Goal: Information Seeking & Learning: Check status

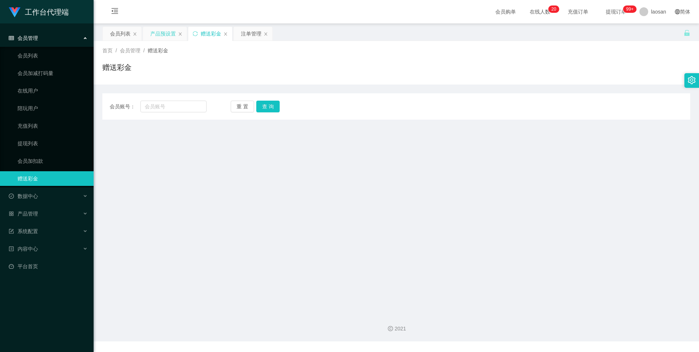
click at [159, 36] on div "产品预设置" at bounding box center [163, 34] width 26 height 14
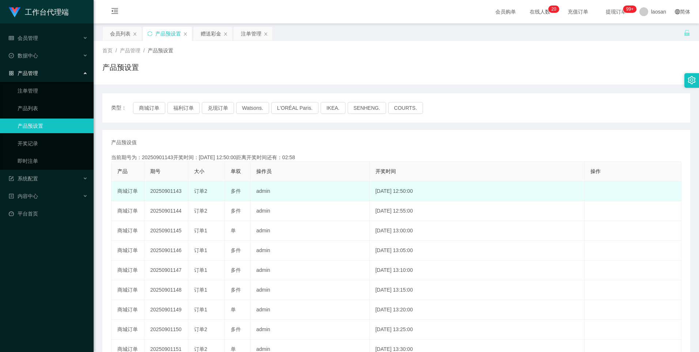
click at [383, 193] on td "[DATE] 12:50:00" at bounding box center [477, 191] width 215 height 20
copy td "2025-09-01 12:50:00"
click at [407, 193] on td "2025-09-01 12:50:00" at bounding box center [477, 191] width 215 height 20
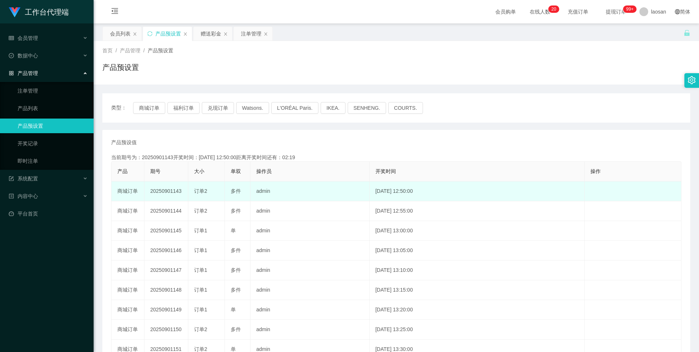
click at [407, 193] on td "2025-09-01 12:50:00" at bounding box center [477, 191] width 215 height 20
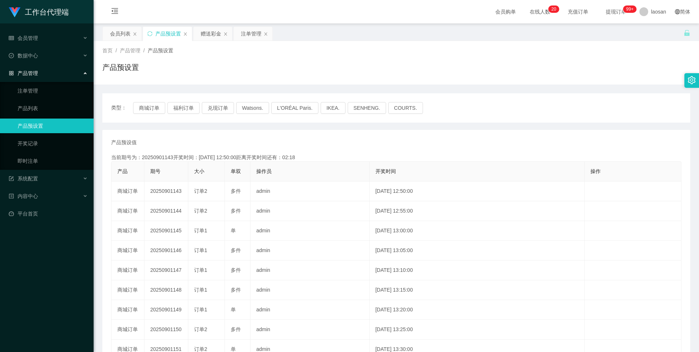
click at [662, 0] on html "工作台代理端 会员管理 会员列表 会员加减打码量 在线用户 陪玩用户 充值列表 提现列表 会员加扣款 赠送彩金 数据中心 产品管理 注单管理 产品列表 产品预…" at bounding box center [349, 176] width 699 height 352
click at [215, 107] on button "兑现订单" at bounding box center [218, 108] width 32 height 12
click at [224, 110] on button "兑现订单" at bounding box center [218, 108] width 32 height 12
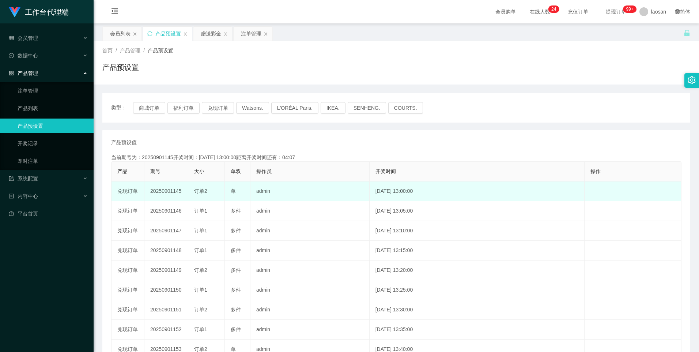
drag, startPoint x: 171, startPoint y: 193, endPoint x: 243, endPoint y: 194, distance: 71.3
click at [243, 194] on tr "兑现订单 20250901145 订单2 单 admin 2025-09-01 13:00:00 编 辑 限制投注" at bounding box center [397, 191] width 570 height 20
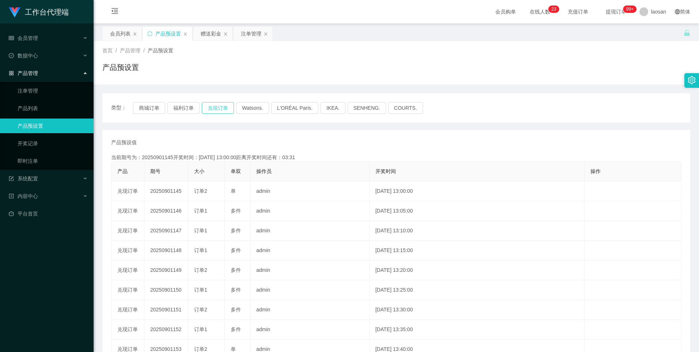
click at [207, 108] on button "兑现订单" at bounding box center [218, 108] width 32 height 12
click at [220, 107] on button "兑现订单" at bounding box center [218, 108] width 32 height 12
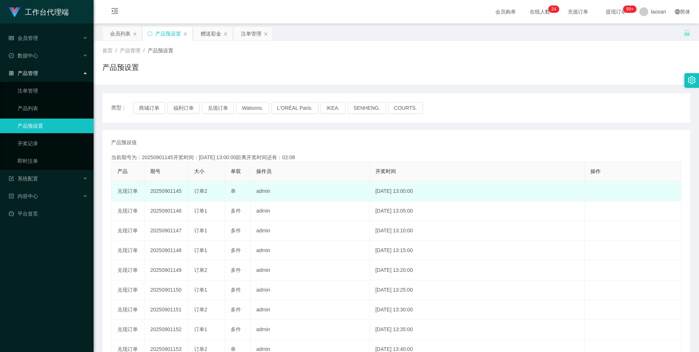
click at [192, 195] on td "订单2" at bounding box center [206, 191] width 37 height 20
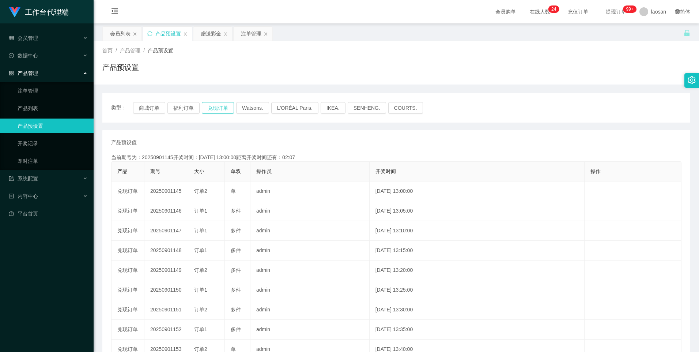
click at [214, 109] on button "兑现订单" at bounding box center [218, 108] width 32 height 12
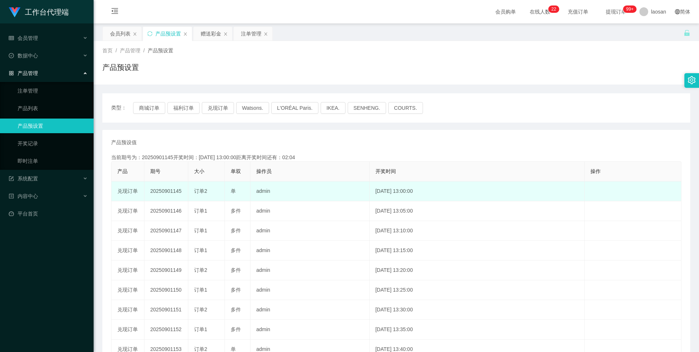
drag, startPoint x: 173, startPoint y: 191, endPoint x: 238, endPoint y: 192, distance: 65.5
click at [238, 192] on tr "兑现订单 20250901145 订单2 单 admin 2025-09-01 13:00:00 编 辑 限制投注" at bounding box center [397, 191] width 570 height 20
click at [294, 187] on td "admin" at bounding box center [309, 191] width 119 height 20
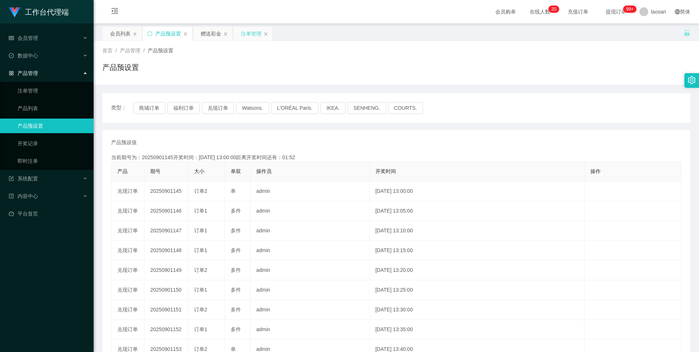
click at [241, 35] on div "注单管理" at bounding box center [251, 34] width 20 height 14
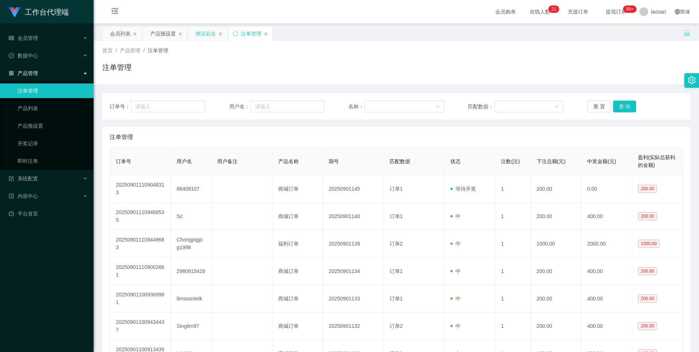
click at [197, 32] on div "赠送彩金" at bounding box center [206, 34] width 20 height 14
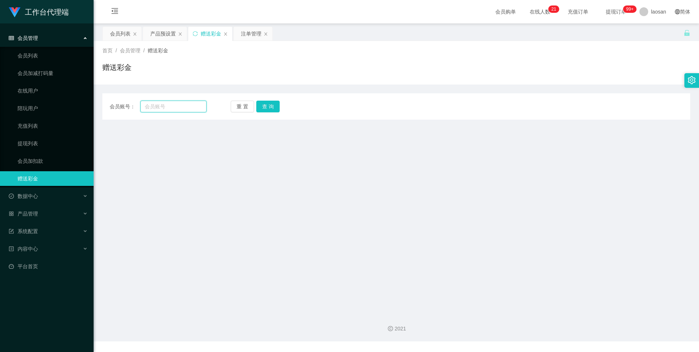
click at [175, 103] on input "text" at bounding box center [173, 107] width 66 height 12
drag, startPoint x: 244, startPoint y: 32, endPoint x: 244, endPoint y: 42, distance: 10.6
click at [244, 32] on div "注单管理" at bounding box center [251, 34] width 20 height 14
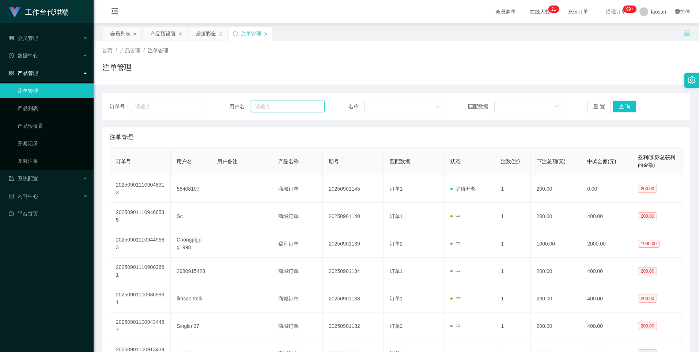
click at [263, 107] on input "text" at bounding box center [288, 107] width 74 height 12
click at [628, 109] on button "查 询" at bounding box center [624, 107] width 23 height 12
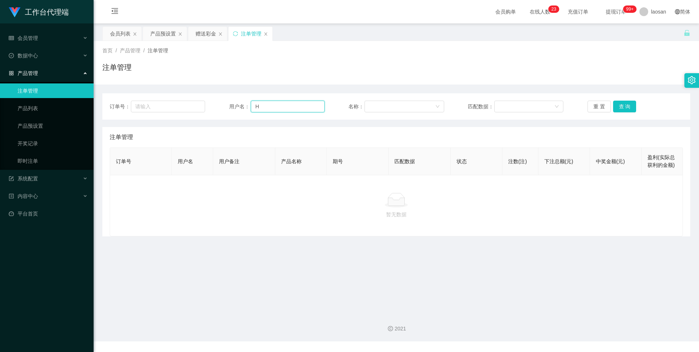
click at [264, 105] on input "H" at bounding box center [288, 107] width 74 height 12
type input "Helen123"
click at [625, 108] on button "查 询" at bounding box center [624, 107] width 23 height 12
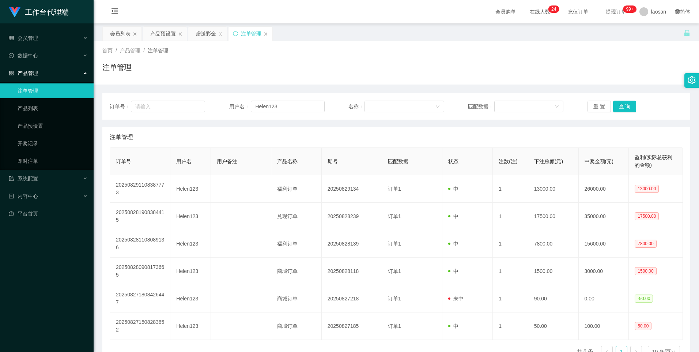
click at [626, 98] on div "订单号： 用户名： Helen123 名称： 匹配数据： 重 置 查 询" at bounding box center [396, 106] width 588 height 26
click at [625, 106] on button "查 询" at bounding box center [624, 107] width 23 height 12
click at [623, 107] on button "查 询" at bounding box center [624, 107] width 23 height 12
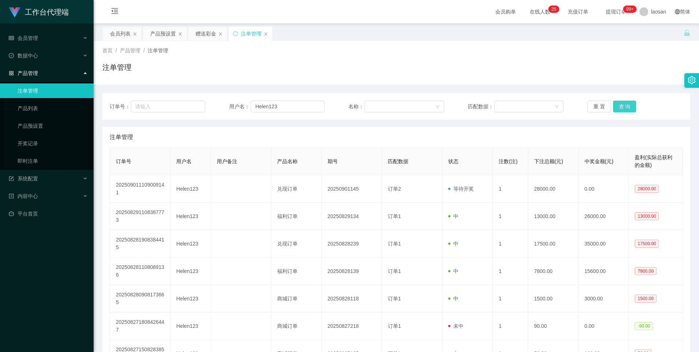
click at [623, 107] on button "查 询" at bounding box center [624, 107] width 23 height 12
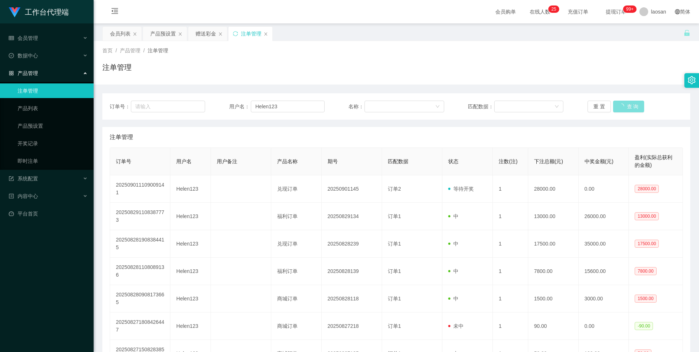
click at [623, 107] on button "查 询" at bounding box center [628, 107] width 31 height 12
click at [623, 107] on button "查 询" at bounding box center [624, 107] width 23 height 12
click at [623, 107] on div "重 置 查 询" at bounding box center [635, 107] width 95 height 12
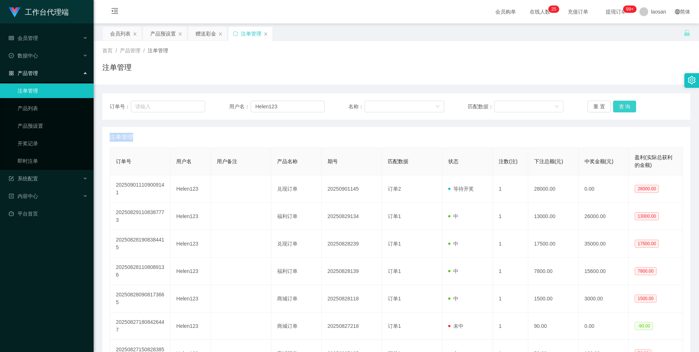
click at [623, 107] on button "查 询" at bounding box center [624, 107] width 23 height 12
click at [623, 107] on div "重 置 查 询" at bounding box center [635, 107] width 95 height 12
click at [626, 106] on button "查 询" at bounding box center [624, 107] width 23 height 12
click at [626, 106] on button "查 询" at bounding box center [628, 107] width 31 height 12
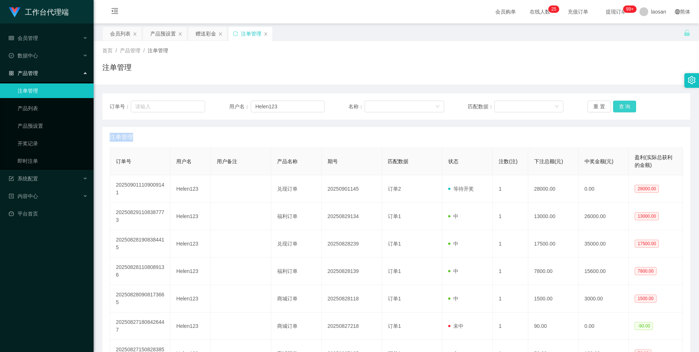
click at [626, 111] on button "查 询" at bounding box center [624, 107] width 23 height 12
click at [625, 109] on button "查 询" at bounding box center [624, 107] width 23 height 12
click at [625, 109] on div "重 置 查 询" at bounding box center [635, 107] width 95 height 12
click at [625, 109] on button "查 询" at bounding box center [624, 107] width 23 height 12
click at [625, 109] on div "重 置 查 询" at bounding box center [635, 107] width 95 height 12
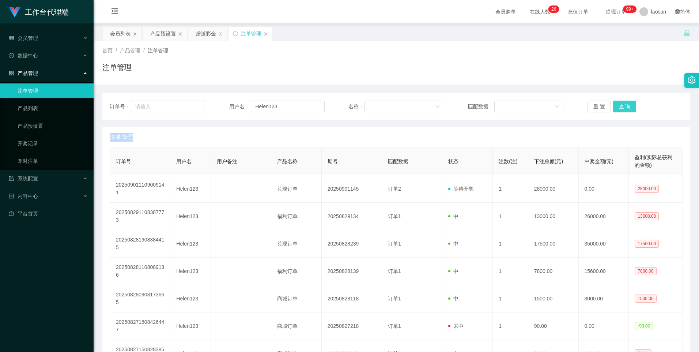
click at [625, 109] on button "查 询" at bounding box center [624, 107] width 23 height 12
click at [625, 109] on div "重 置 查 询" at bounding box center [635, 107] width 95 height 12
click at [625, 109] on button "查 询" at bounding box center [624, 107] width 23 height 12
click at [625, 109] on div "重 置 查 询" at bounding box center [635, 107] width 95 height 12
click at [626, 106] on button "查 询" at bounding box center [624, 107] width 23 height 12
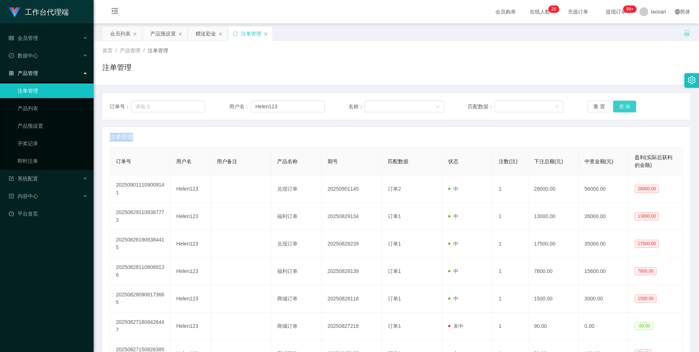
click at [626, 106] on button "查 询" at bounding box center [624, 107] width 23 height 12
click at [626, 106] on div "重 置 查 询" at bounding box center [635, 107] width 95 height 12
click at [626, 106] on button "查 询" at bounding box center [624, 107] width 23 height 12
click at [626, 106] on div "重 置 查 询" at bounding box center [635, 107] width 95 height 12
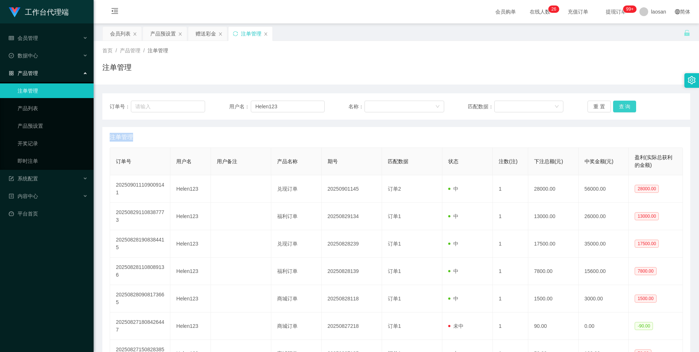
click at [626, 106] on button "查 询" at bounding box center [624, 107] width 23 height 12
click at [626, 106] on div "重 置 查 询" at bounding box center [635, 107] width 95 height 12
click at [626, 106] on button "查 询" at bounding box center [624, 107] width 23 height 12
click at [626, 106] on div "重 置 查 询" at bounding box center [635, 107] width 95 height 12
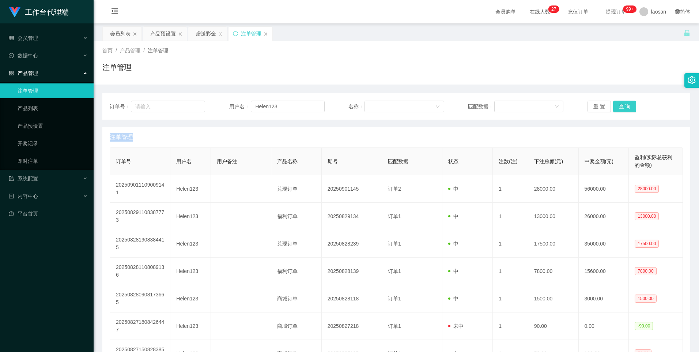
click at [623, 108] on button "查 询" at bounding box center [624, 107] width 23 height 12
click at [621, 109] on button "查 询" at bounding box center [624, 107] width 23 height 12
click at [288, 110] on input "Helen123" at bounding box center [288, 107] width 74 height 12
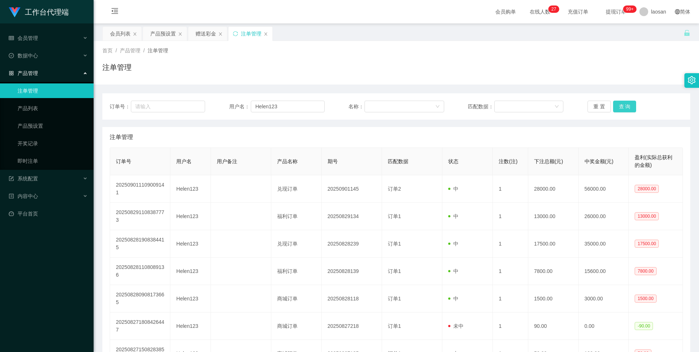
click at [623, 108] on button "查 询" at bounding box center [624, 107] width 23 height 12
click at [38, 160] on link "即时注单" at bounding box center [53, 161] width 70 height 15
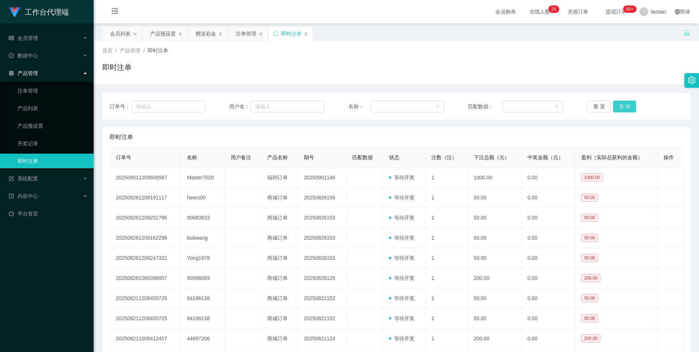
click at [624, 103] on button "查 询" at bounding box center [624, 107] width 23 height 12
click at [244, 32] on div "注单管理" at bounding box center [246, 34] width 20 height 14
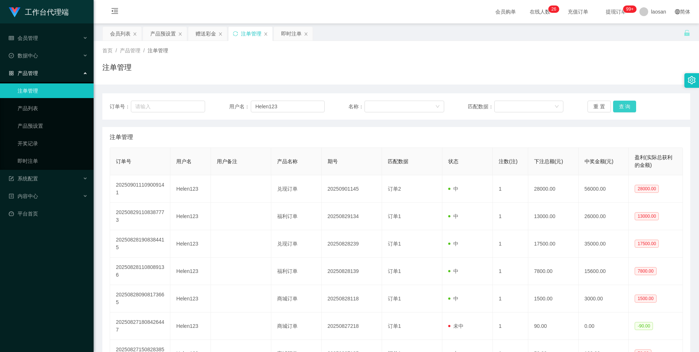
click at [619, 107] on button "查 询" at bounding box center [624, 107] width 23 height 12
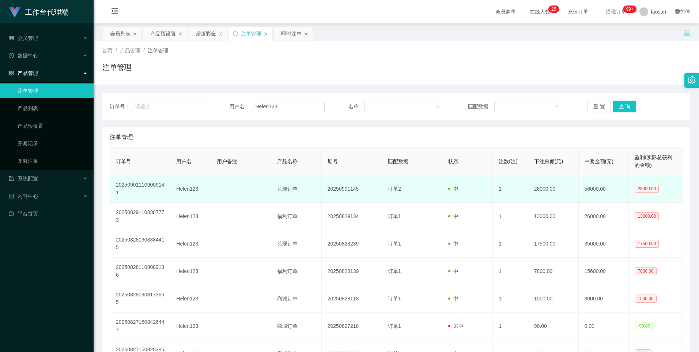
click at [347, 187] on td "20250901145" at bounding box center [352, 188] width 60 height 27
copy td "20250901145"
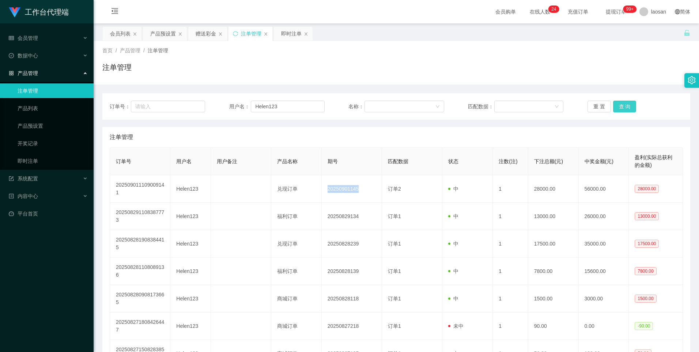
click at [628, 106] on button "查 询" at bounding box center [624, 107] width 23 height 12
click at [628, 106] on div "重 置 查 询" at bounding box center [635, 107] width 95 height 12
click at [628, 106] on button "查 询" at bounding box center [624, 107] width 23 height 12
click at [628, 106] on div "重 置 查 询" at bounding box center [635, 107] width 95 height 12
click at [628, 106] on button "查 询" at bounding box center [624, 107] width 23 height 12
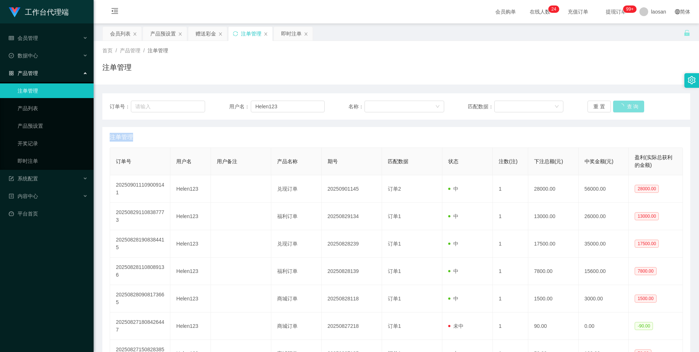
click at [628, 106] on div "重 置 查 询" at bounding box center [635, 107] width 95 height 12
click at [613, 104] on button "查 询" at bounding box center [624, 107] width 23 height 12
click at [613, 104] on div "重 置 查 询" at bounding box center [635, 107] width 95 height 12
click at [613, 104] on button "查 询" at bounding box center [624, 107] width 23 height 12
click at [613, 104] on div "重 置 查 询" at bounding box center [635, 107] width 95 height 12
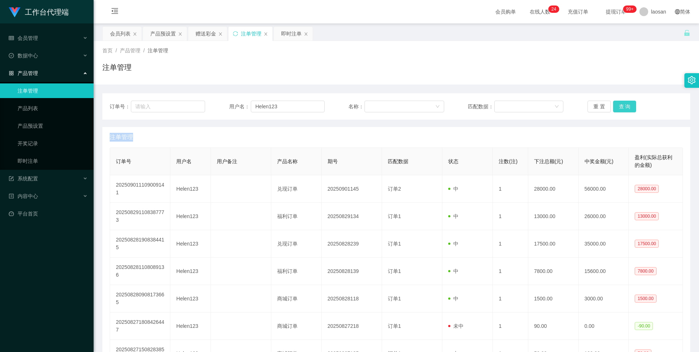
click at [626, 109] on button "查 询" at bounding box center [624, 107] width 23 height 12
click at [628, 106] on button "查 询" at bounding box center [624, 107] width 23 height 12
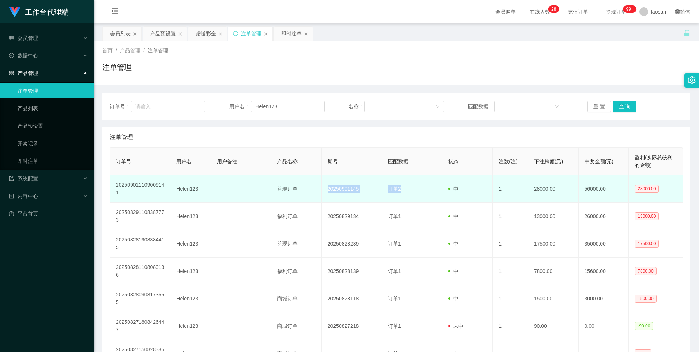
drag, startPoint x: 324, startPoint y: 192, endPoint x: 431, endPoint y: 187, distance: 107.2
click at [431, 187] on tr "202509011109009141 Helen123 兑现订单 20250901145 订单2 中 1 28000.00 56000.00 28000.00" at bounding box center [396, 188] width 573 height 27
